Goal: Information Seeking & Learning: Learn about a topic

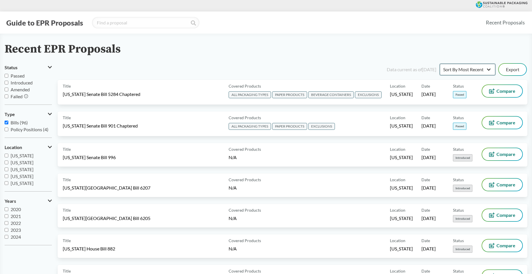
click at [479, 65] on select "Sort By Most Recent Sort By Status" at bounding box center [468, 69] width 56 height 11
click at [478, 66] on select "Sort By Most Recent Sort By Status" at bounding box center [468, 69] width 56 height 11
click at [7, 183] on input "[GEOGRAPHIC_DATA]" at bounding box center [7, 183] width 4 height 4
checkbox input "true"
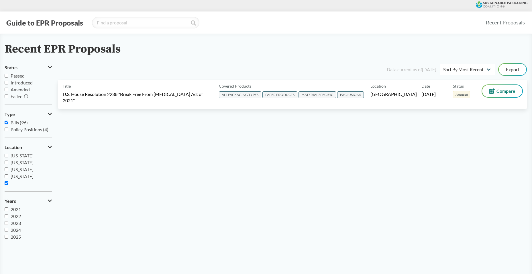
click at [7, 76] on input "Passed" at bounding box center [7, 76] width 4 height 4
checkbox input "true"
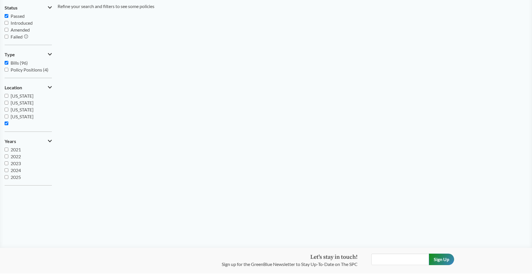
scroll to position [0, 0]
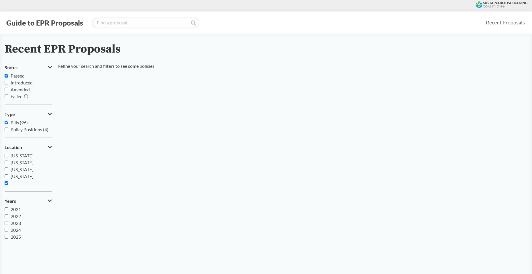
click at [6, 184] on input "[GEOGRAPHIC_DATA]" at bounding box center [7, 183] width 4 height 4
checkbox input "false"
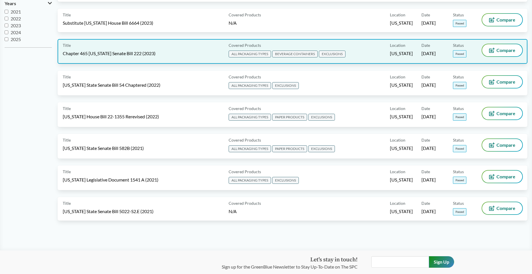
scroll to position [201, 0]
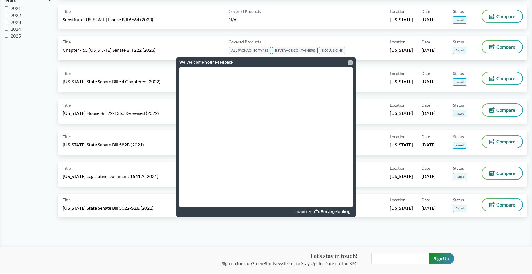
click at [350, 60] on div at bounding box center [350, 62] width 5 height 5
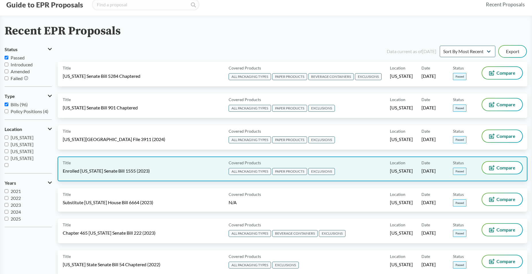
scroll to position [0, 0]
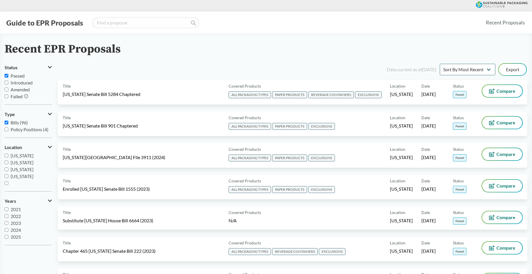
click at [7, 76] on input "Passed" at bounding box center [7, 76] width 4 height 4
checkbox input "false"
click at [5, 82] on input "Introduced" at bounding box center [7, 83] width 4 height 4
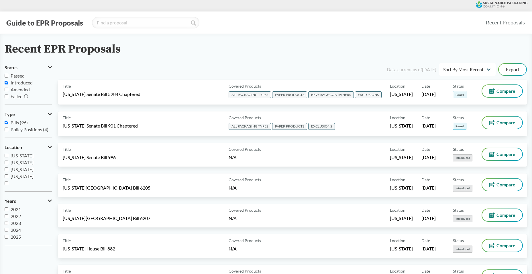
click at [7, 83] on input "Introduced" at bounding box center [7, 83] width 4 height 4
click at [6, 83] on input "Introduced" at bounding box center [7, 83] width 4 height 4
checkbox input "true"
click at [7, 95] on input "Failed" at bounding box center [7, 96] width 4 height 4
click at [7, 97] on input "Failed" at bounding box center [7, 96] width 4 height 4
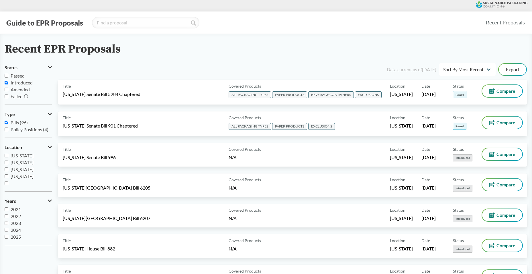
checkbox input "false"
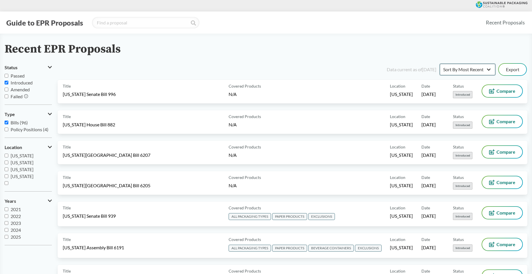
click at [480, 66] on select "Sort By Most Recent Sort By Status" at bounding box center [468, 69] width 56 height 11
click at [440, 64] on select "Sort By Most Recent Sort By Status" at bounding box center [468, 69] width 56 height 11
drag, startPoint x: 475, startPoint y: 66, endPoint x: 472, endPoint y: 76, distance: 10.1
click at [475, 66] on select "Sort By Most Recent Sort By Status" at bounding box center [468, 69] width 56 height 11
click at [440, 64] on select "Sort By Most Recent Sort By Status" at bounding box center [468, 69] width 56 height 11
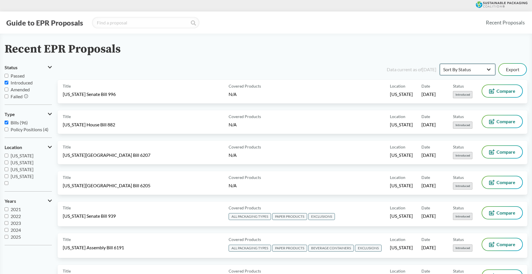
click at [474, 66] on select "Sort By Most Recent Sort By Status" at bounding box center [468, 69] width 56 height 11
click at [440, 64] on select "Sort By Most Recent Sort By Status" at bounding box center [468, 69] width 56 height 11
click at [470, 68] on select "Sort By Most Recent Sort By Status" at bounding box center [468, 69] width 56 height 11
select select "Sort By Most Recent"
click at [440, 64] on select "Sort By Most Recent Sort By Status" at bounding box center [468, 69] width 56 height 11
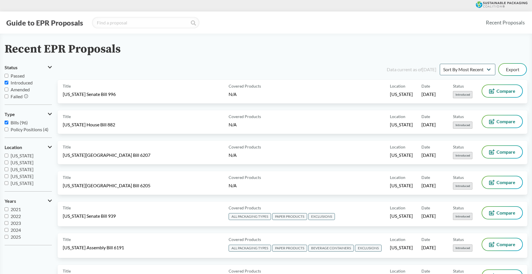
click at [7, 84] on input "Introduced" at bounding box center [7, 83] width 4 height 4
checkbox input "false"
click at [8, 76] on input "Passed" at bounding box center [7, 76] width 4 height 4
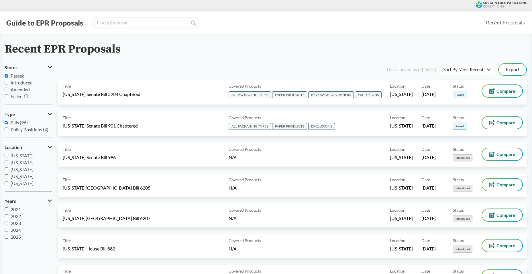
click at [8, 76] on input "Passed" at bounding box center [7, 76] width 4 height 4
checkbox input "false"
